Goal: Task Accomplishment & Management: Manage account settings

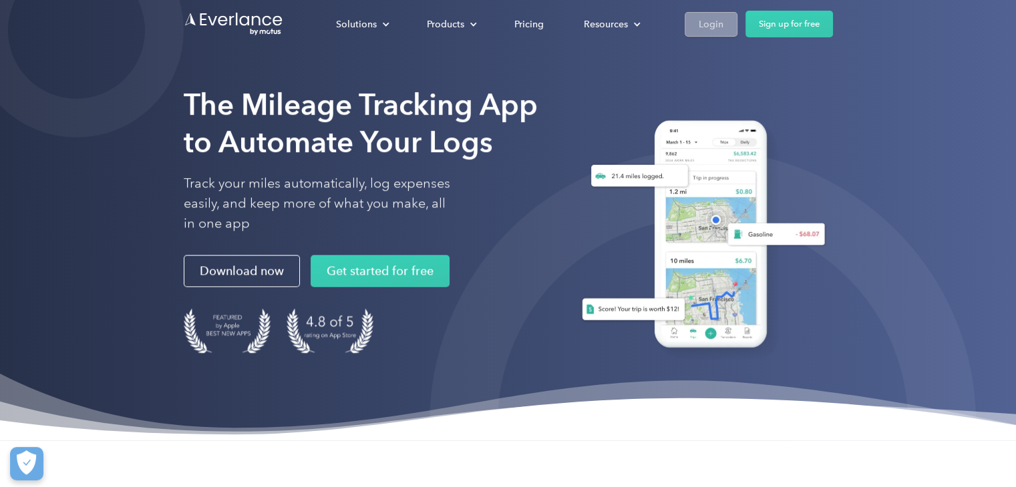
click at [710, 24] on div "Login" at bounding box center [710, 24] width 25 height 17
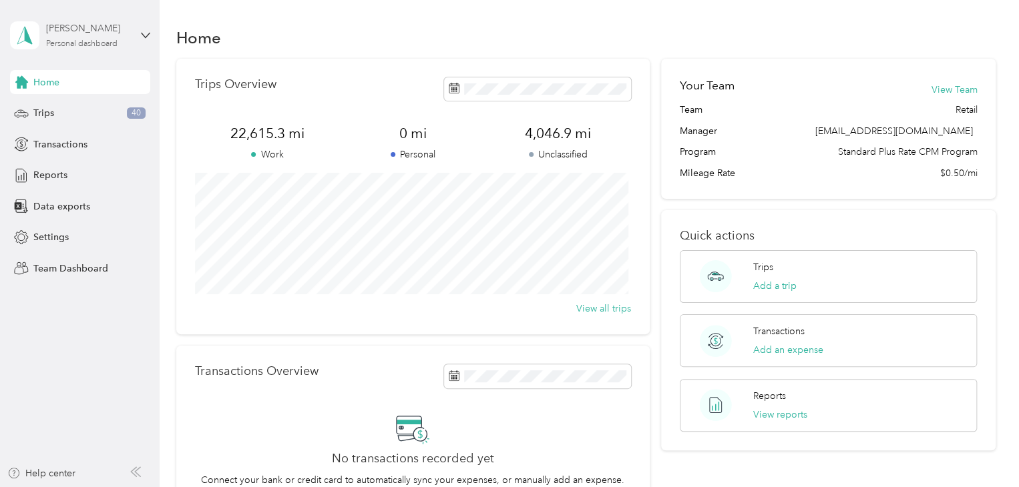
click at [102, 32] on div "[PERSON_NAME]" at bounding box center [87, 28] width 83 height 14
click at [89, 105] on div "Team dashboard" at bounding box center [56, 104] width 71 height 14
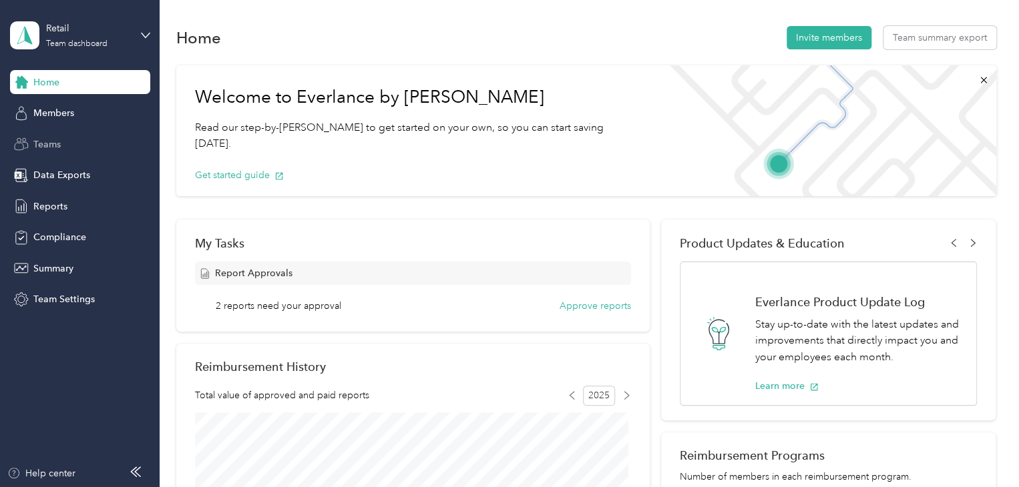
click at [61, 144] on div "Teams" at bounding box center [80, 144] width 140 height 24
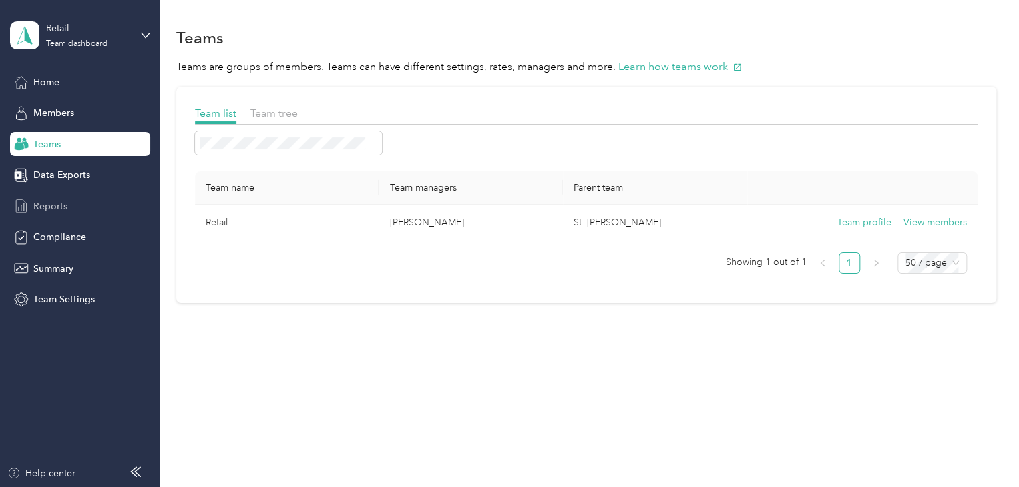
click at [54, 200] on span "Reports" at bounding box center [50, 207] width 34 height 14
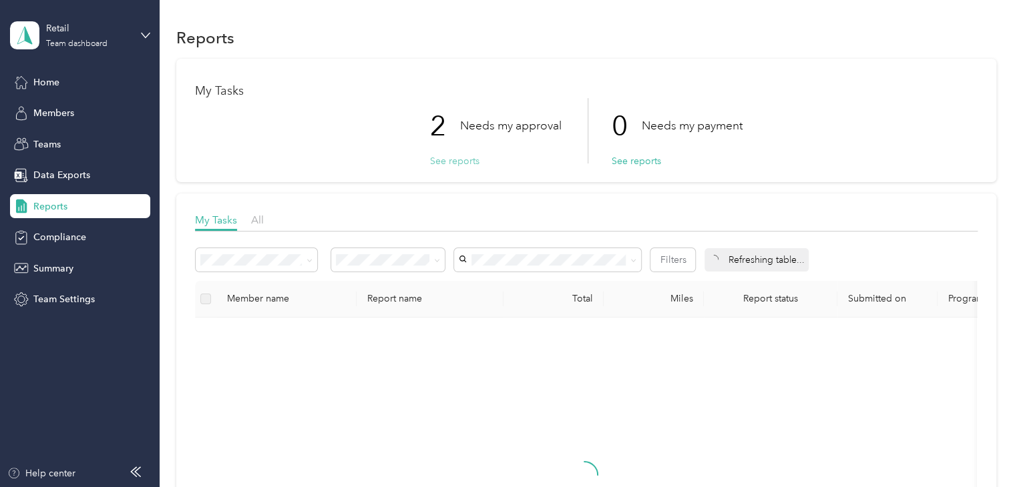
click at [449, 159] on button "See reports" at bounding box center [454, 161] width 49 height 14
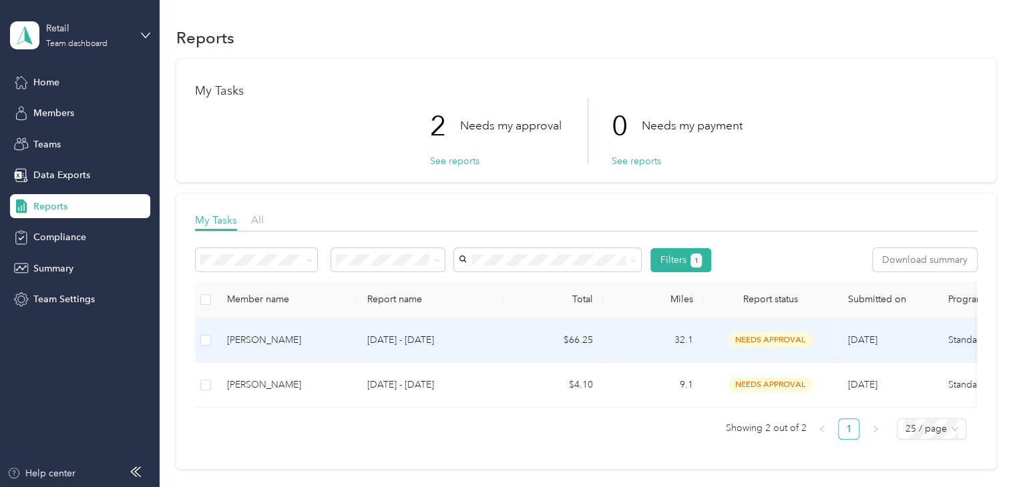
click at [746, 336] on span "needs approval" at bounding box center [770, 340] width 84 height 15
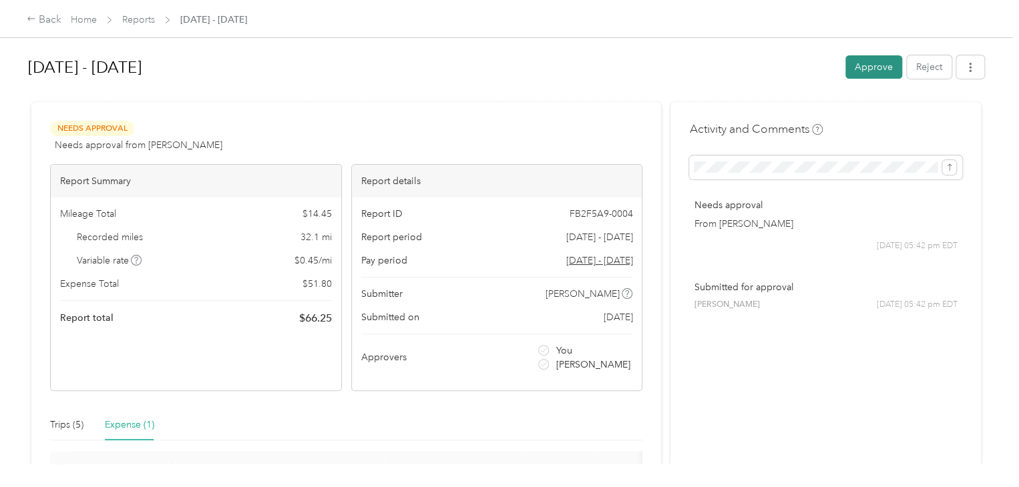
click at [857, 66] on button "Approve" at bounding box center [873, 66] width 57 height 23
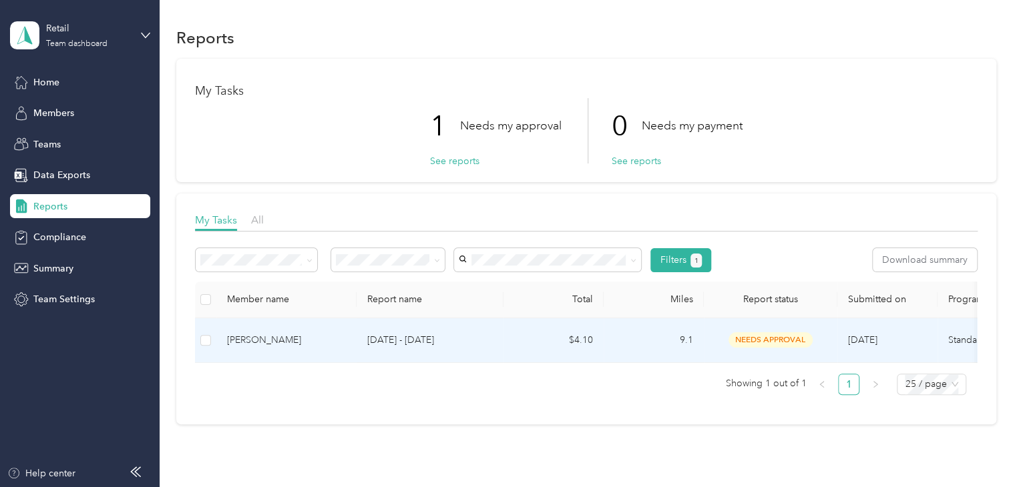
click at [753, 335] on span "needs approval" at bounding box center [770, 340] width 84 height 15
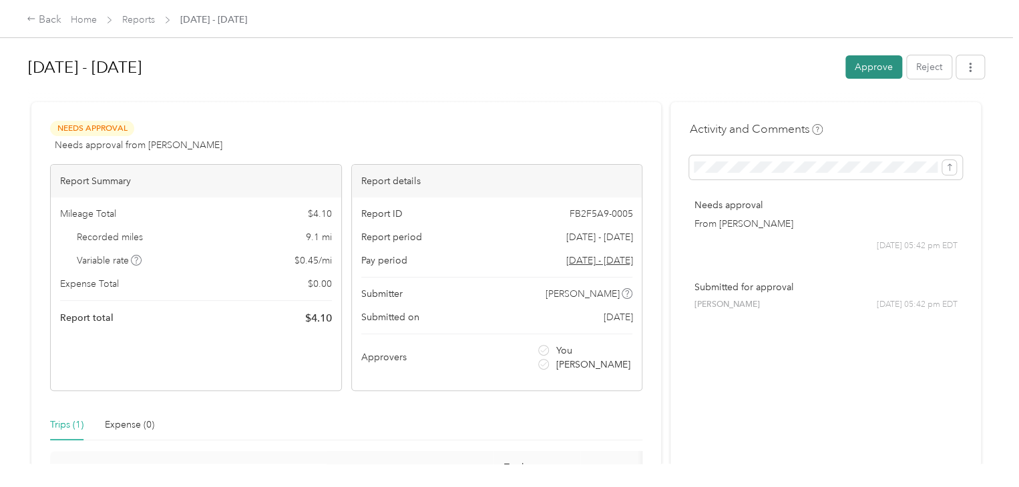
click at [877, 59] on button "Approve" at bounding box center [873, 66] width 57 height 23
